Goal: Find specific page/section: Find specific page/section

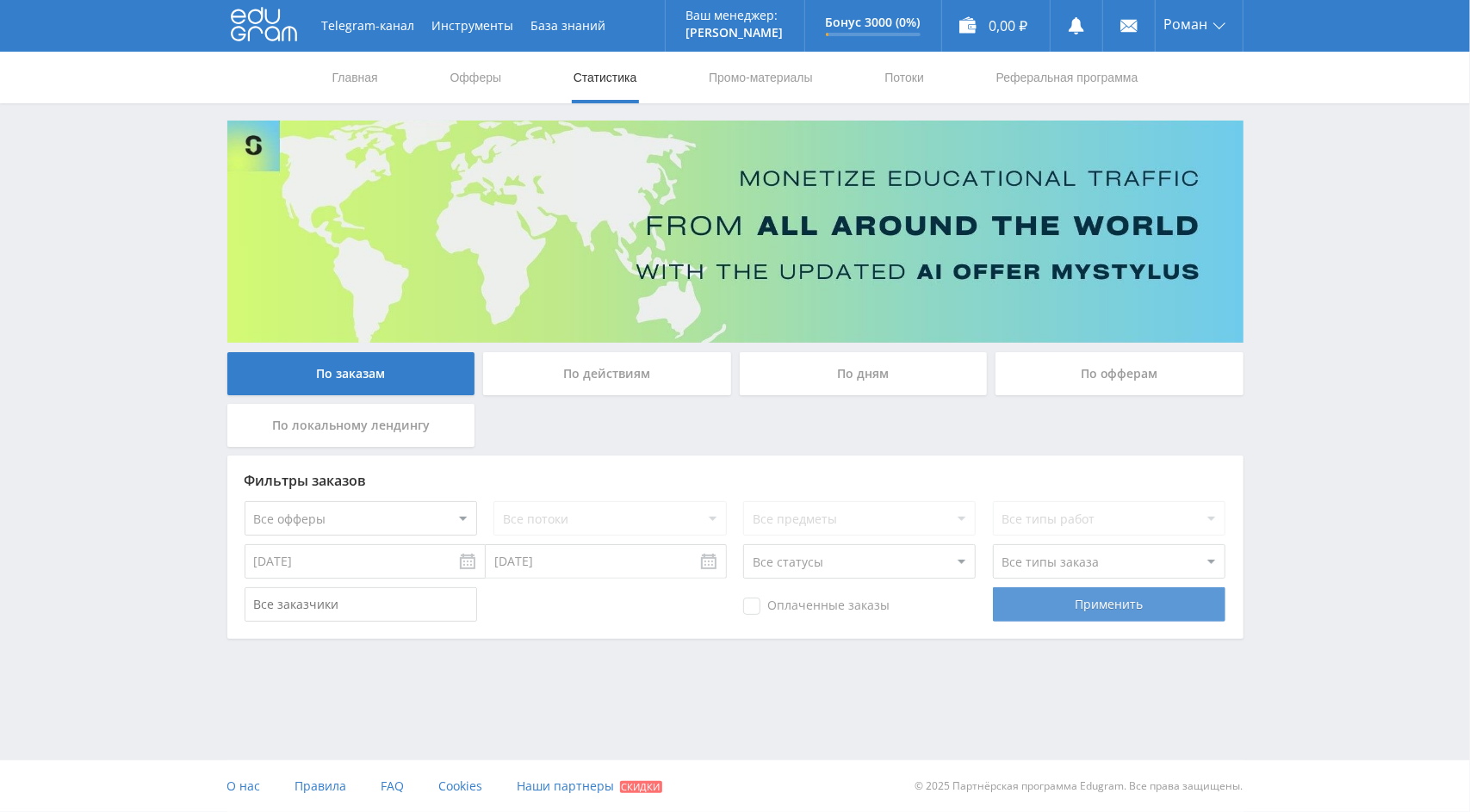
click at [1116, 613] on div "Применить" at bounding box center [1109, 604] width 233 height 34
click at [691, 391] on div "По действиям" at bounding box center [607, 374] width 248 height 43
click at [0, 0] on input "По действиям" at bounding box center [0, 0] width 0 height 0
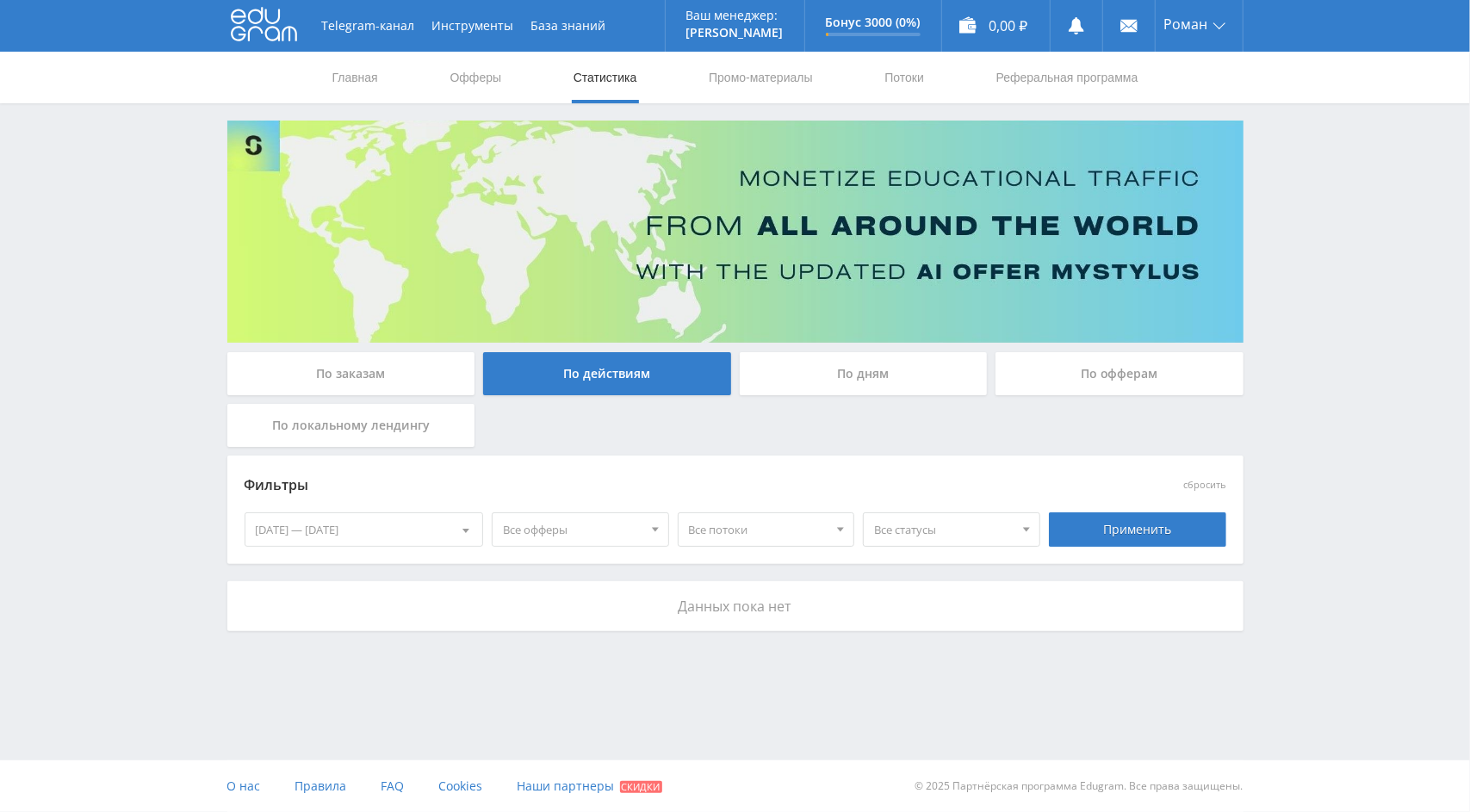
click at [825, 378] on div "По дням" at bounding box center [863, 374] width 248 height 43
click at [0, 0] on input "По дням" at bounding box center [0, 0] width 0 height 0
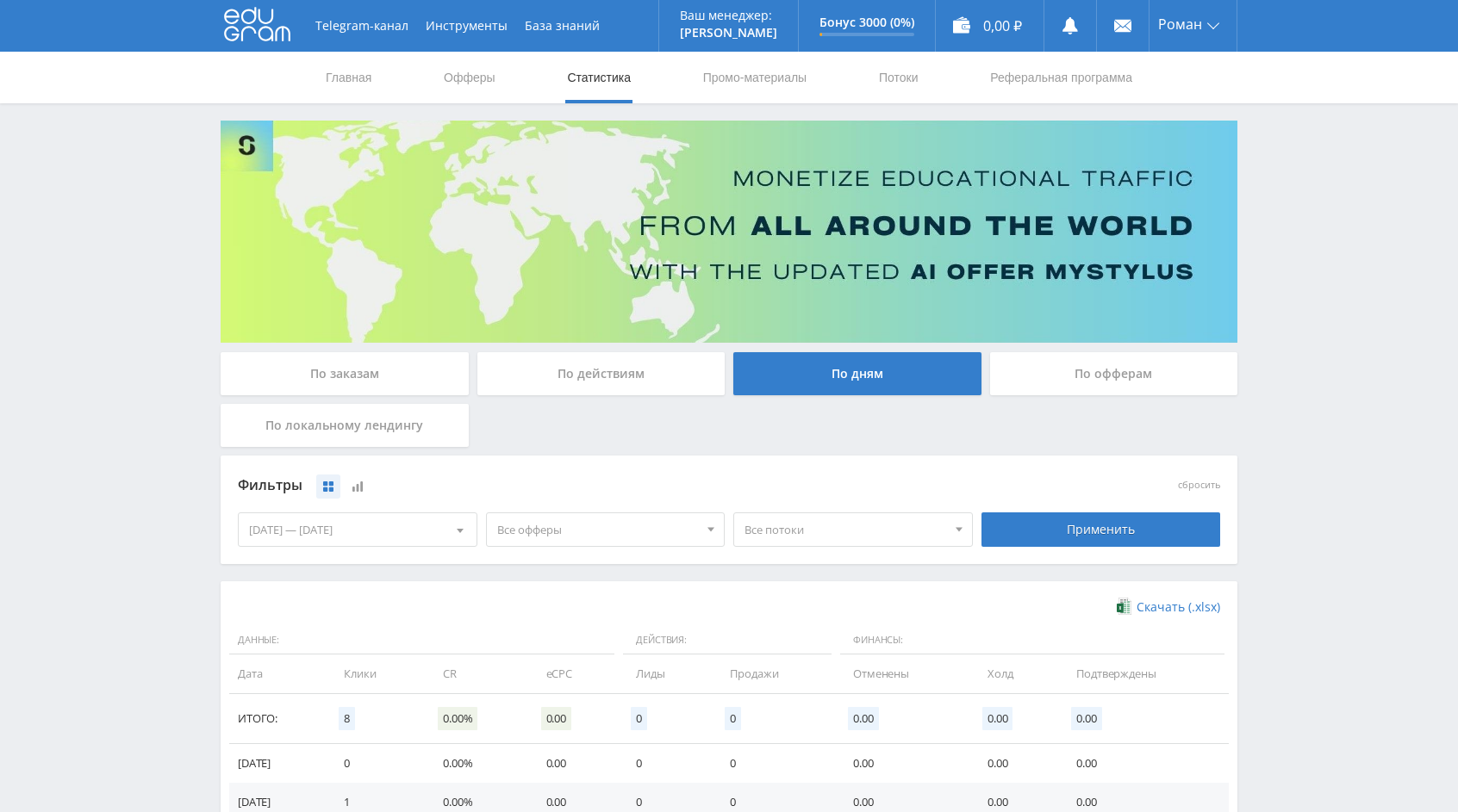
click at [1117, 383] on div "По офферам" at bounding box center [1113, 374] width 248 height 43
click at [0, 0] on input "По офферам" at bounding box center [0, 0] width 0 height 0
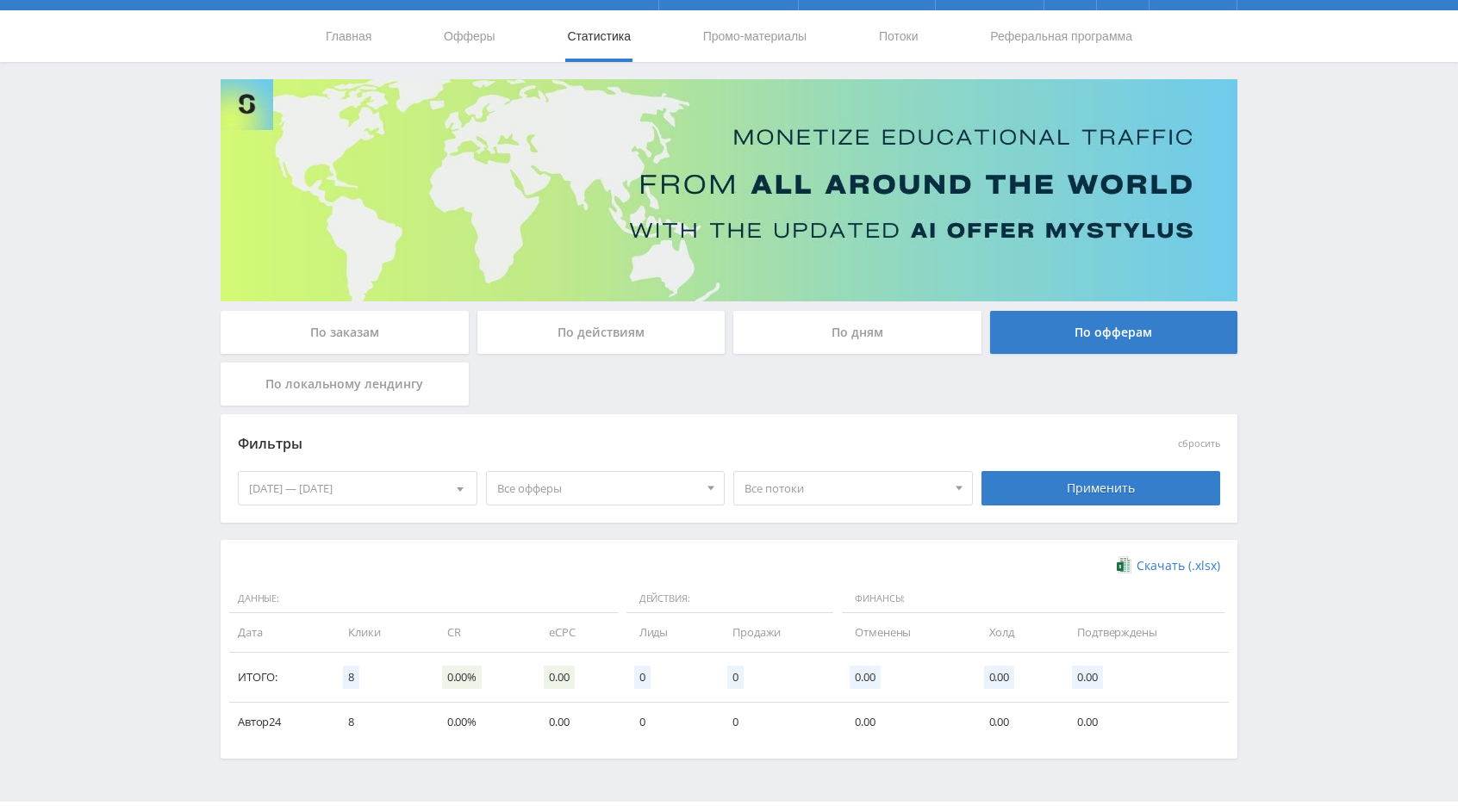
scroll to position [41, 0]
click at [355, 402] on div "По локальному лендингу" at bounding box center [344, 384] width 248 height 43
click at [0, 0] on input "По локальному лендингу" at bounding box center [0, 0] width 0 height 0
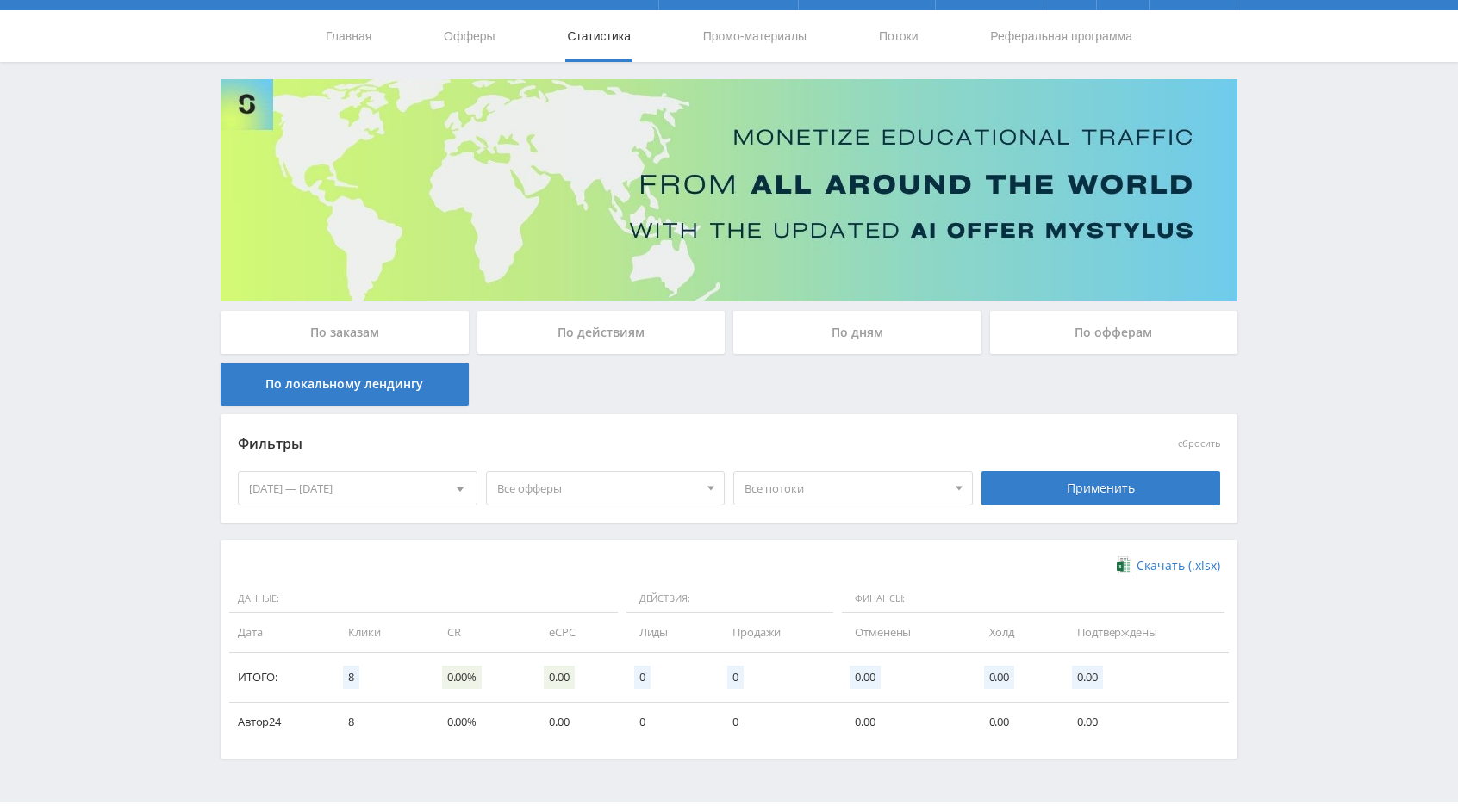
scroll to position [0, 0]
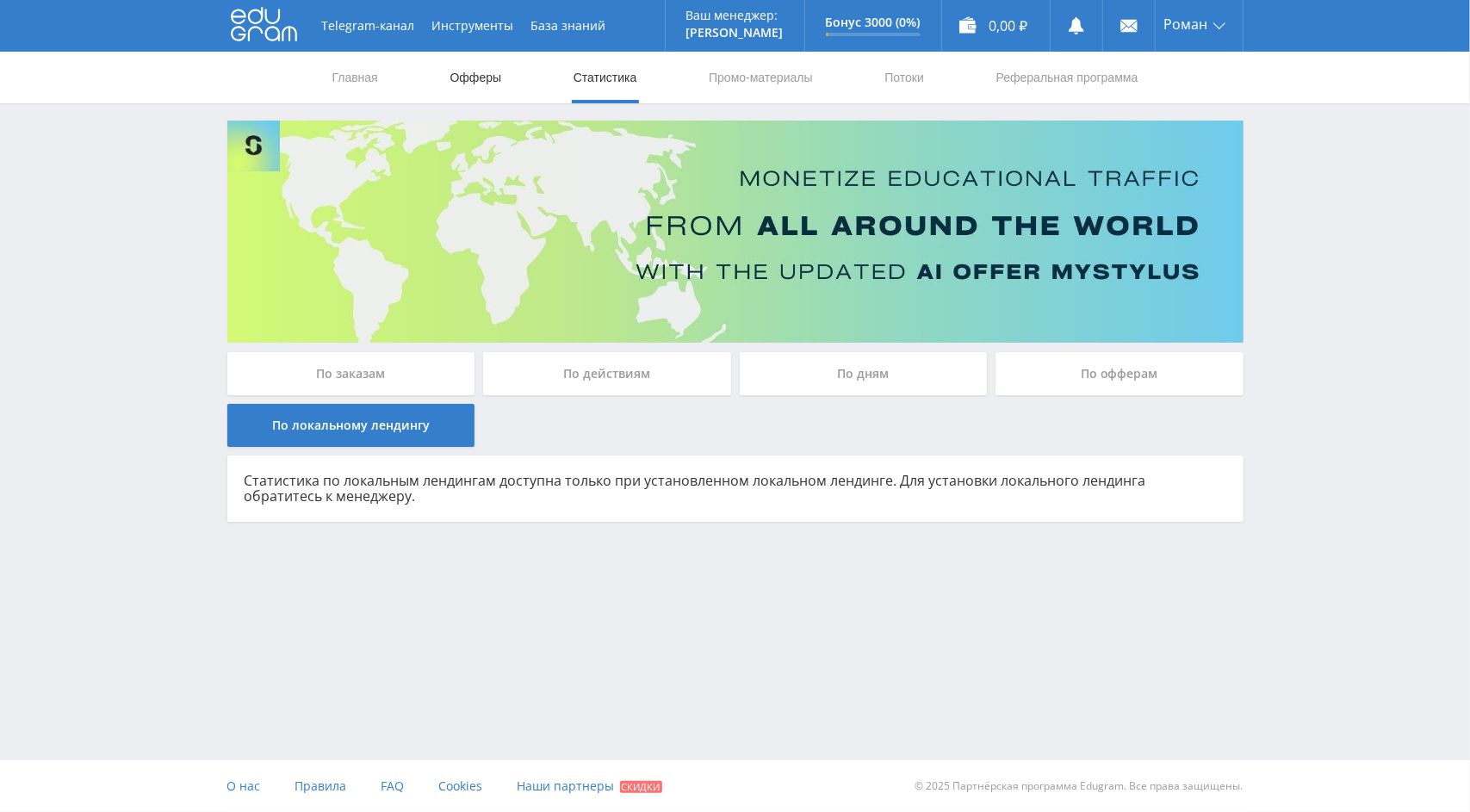
click at [500, 75] on link "Офферы" at bounding box center [476, 78] width 56 height 52
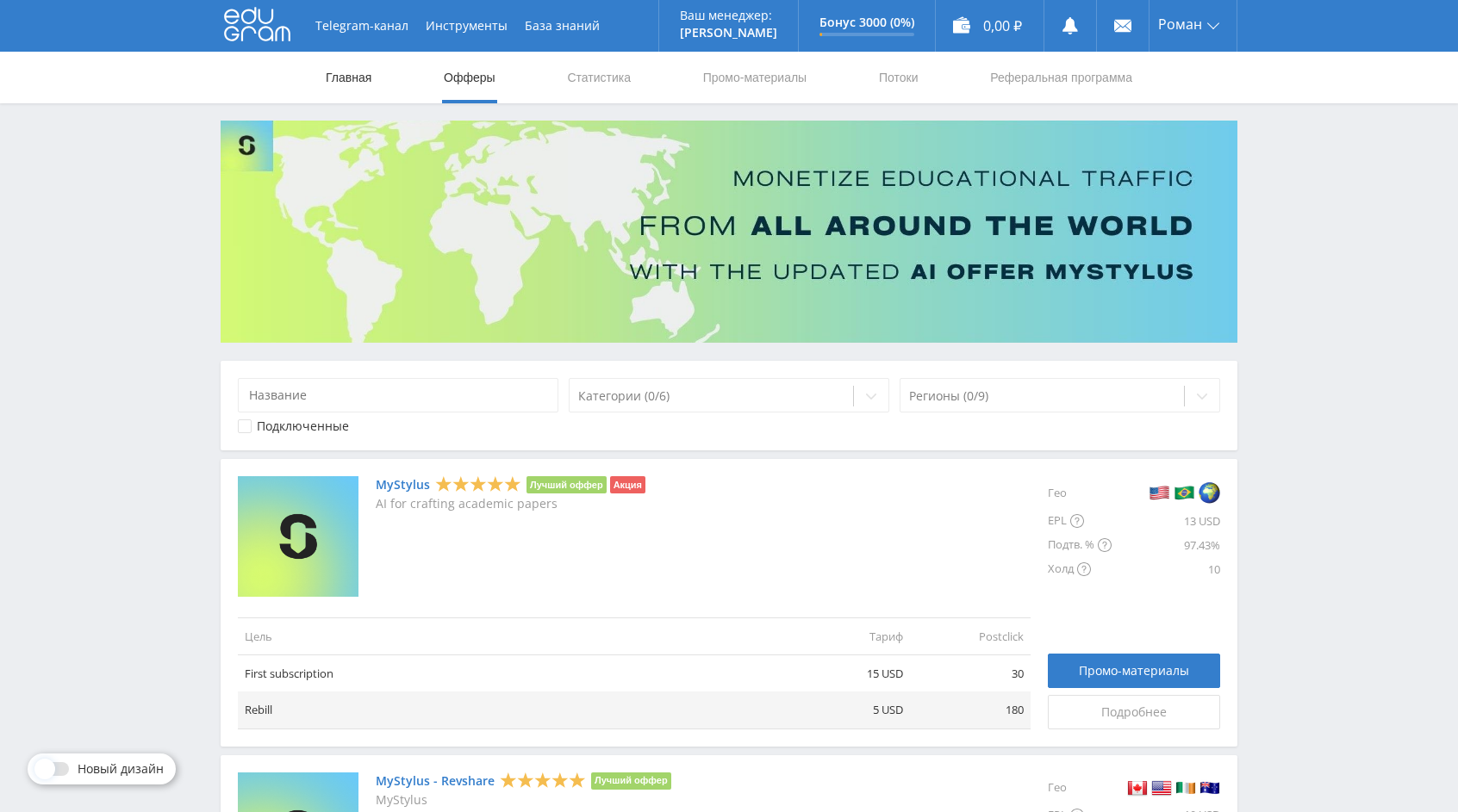
click at [349, 76] on link "Главная" at bounding box center [348, 78] width 49 height 52
